Goal: Obtain resource: Download file/media

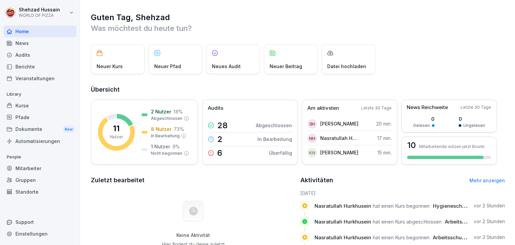
drag, startPoint x: 32, startPoint y: 137, endPoint x: 32, endPoint y: 129, distance: 7.7
click at [32, 129] on div "Library Kurse Pfade Dokumente New Automatisierungen" at bounding box center [39, 118] width 73 height 58
click at [32, 129] on div "Dokumente New" at bounding box center [39, 129] width 73 height 12
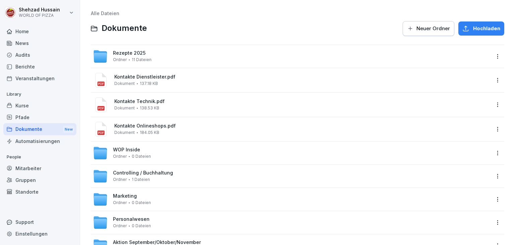
click at [259, 186] on div "Controlling / Buchhaltung Ordner 1 Dateien" at bounding box center [298, 176] width 414 height 23
click at [248, 184] on div "Controlling / Buchhaltung Ordner 1 Dateien" at bounding box center [298, 176] width 414 height 23
click at [201, 176] on div "Controlling / Buchhaltung Ordner 1 Dateien" at bounding box center [292, 176] width 398 height 15
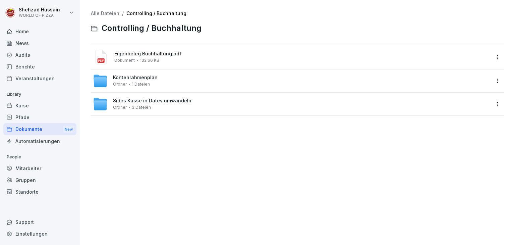
click at [181, 101] on span "Sides Kasse in Datev umwandeln" at bounding box center [152, 101] width 79 height 6
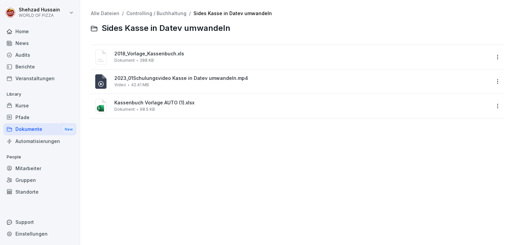
click at [192, 82] on div "2023_01Schulungsvideo Kasse in Datev umwandeln.mp4 Video 42.41 MB" at bounding box center [302, 82] width 376 height 12
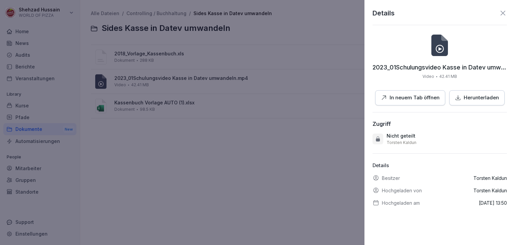
click at [414, 94] on p "In neuem Tab öffnen" at bounding box center [415, 98] width 50 height 8
